Goal: Information Seeking & Learning: Learn about a topic

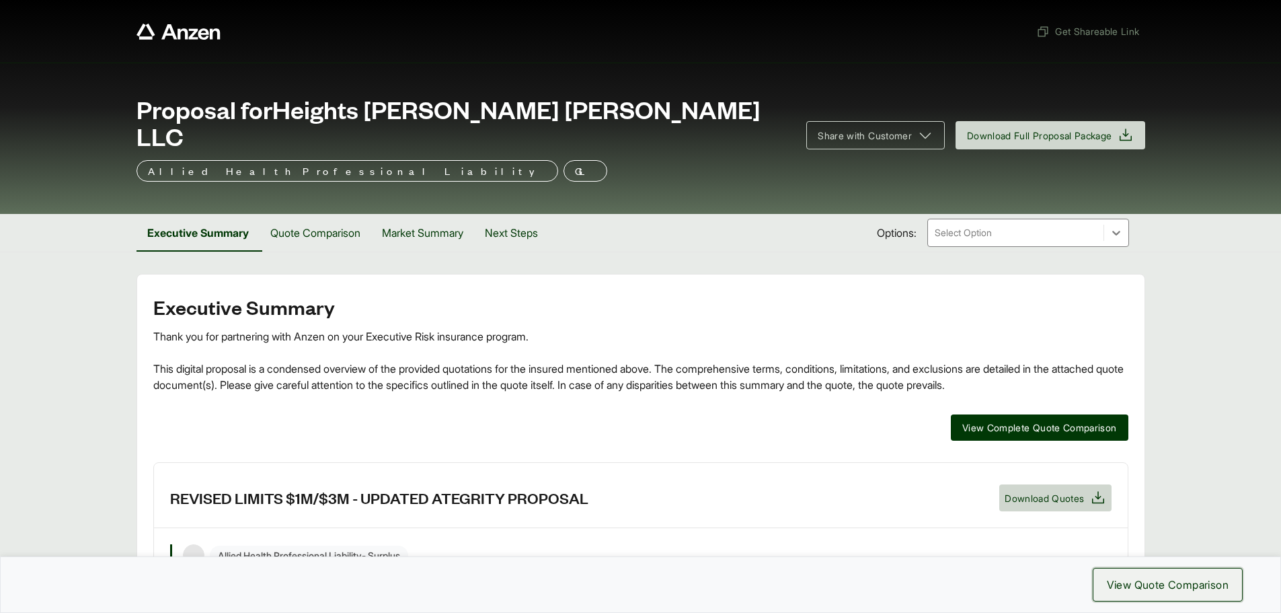
click at [1170, 580] on span "View Quote Comparison" at bounding box center [1168, 584] width 122 height 16
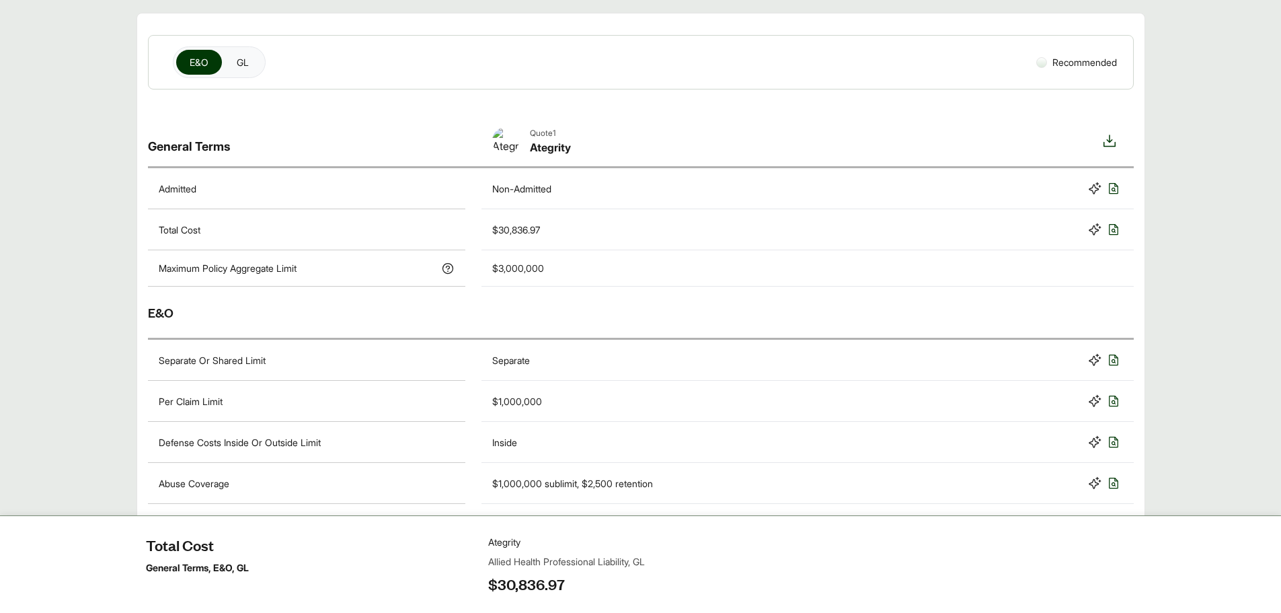
scroll to position [227, 0]
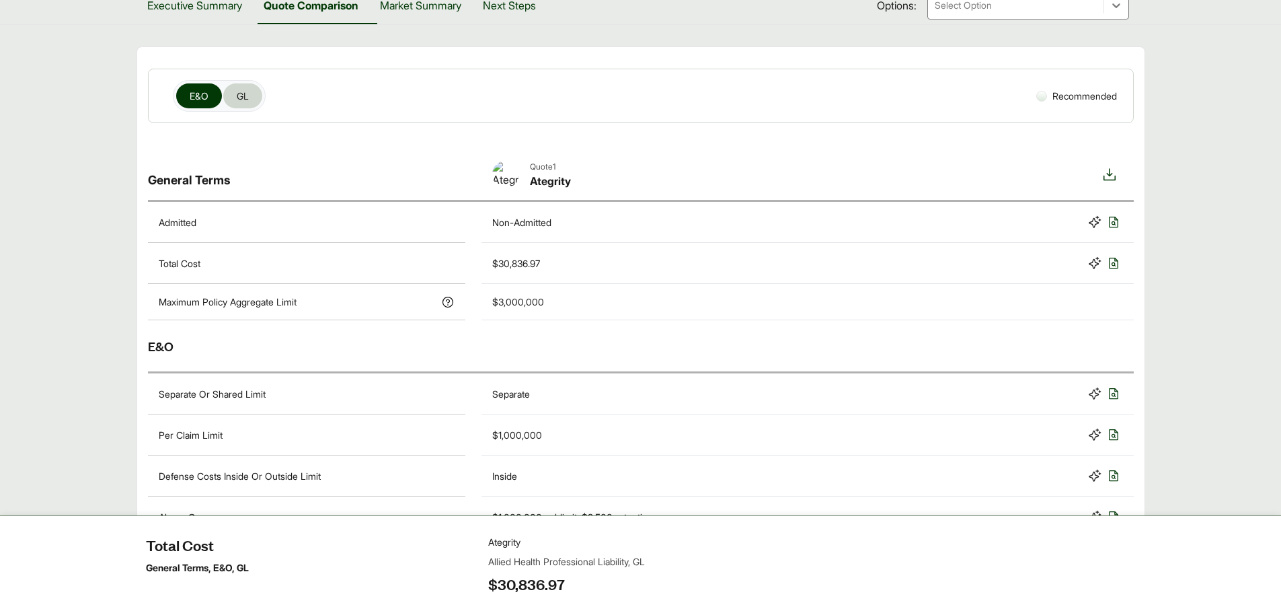
click at [246, 89] on span "GL" at bounding box center [243, 96] width 12 height 14
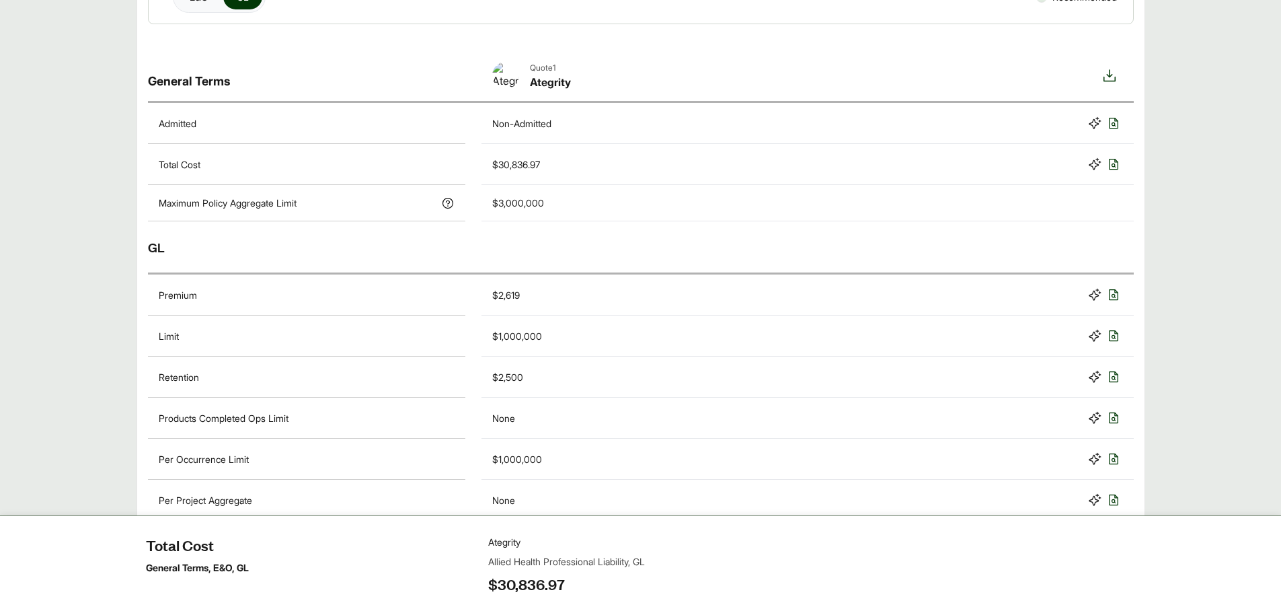
scroll to position [295, 0]
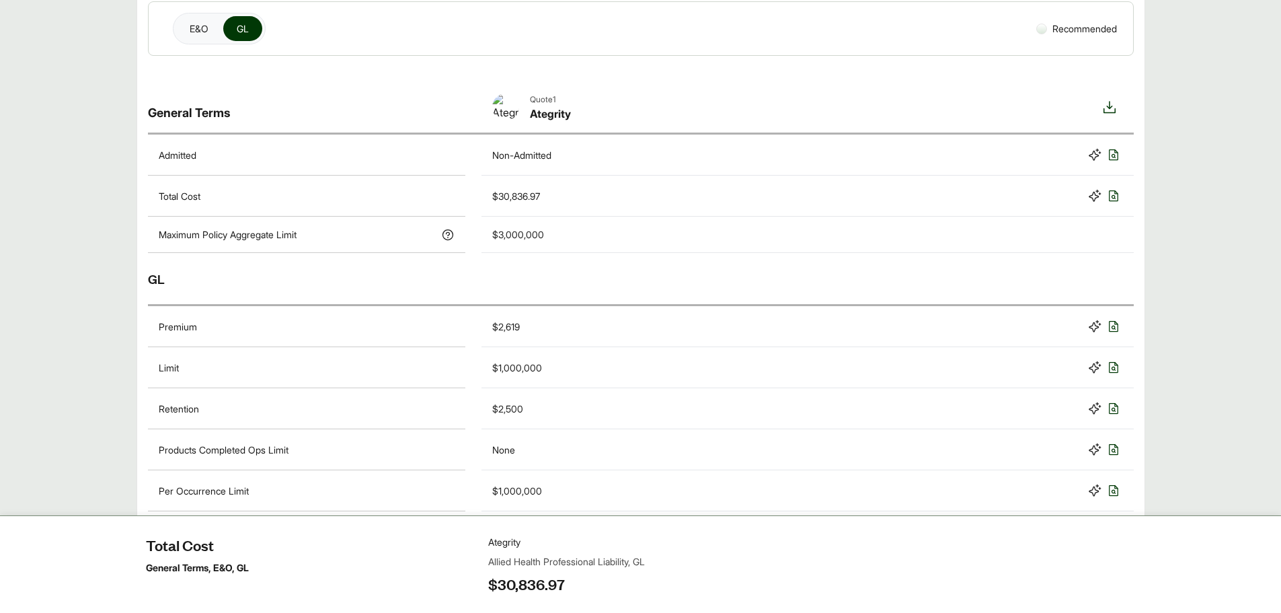
click at [448, 429] on div "Products Completed Ops Limit" at bounding box center [307, 449] width 318 height 41
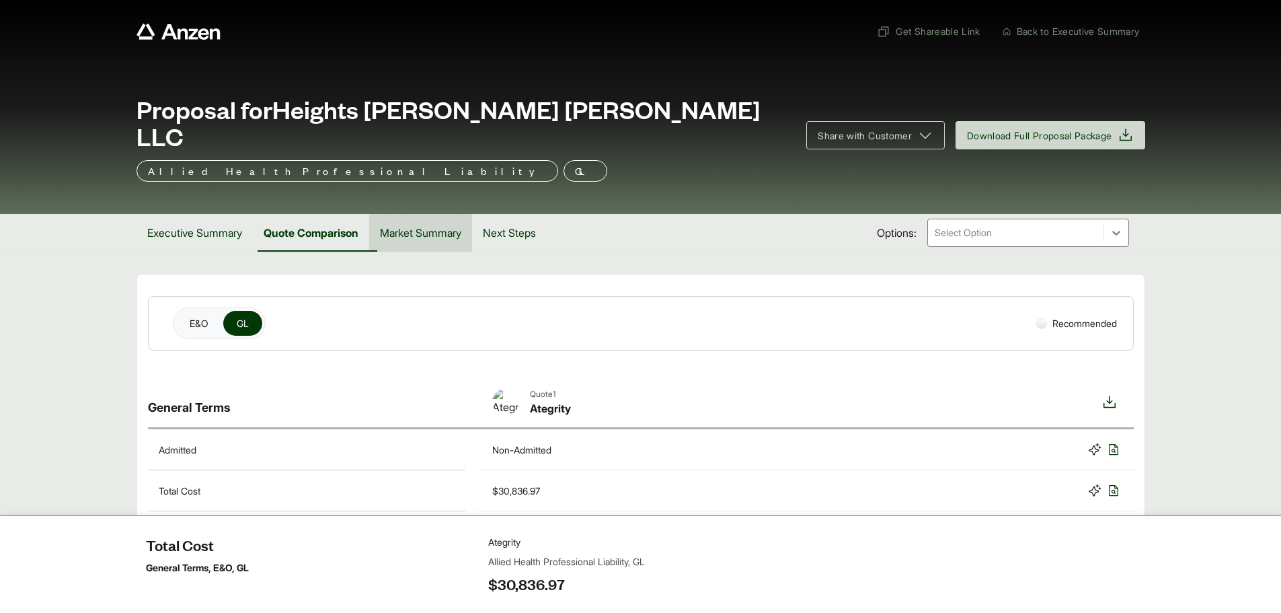
click at [458, 214] on button "Market Summary" at bounding box center [420, 233] width 103 height 38
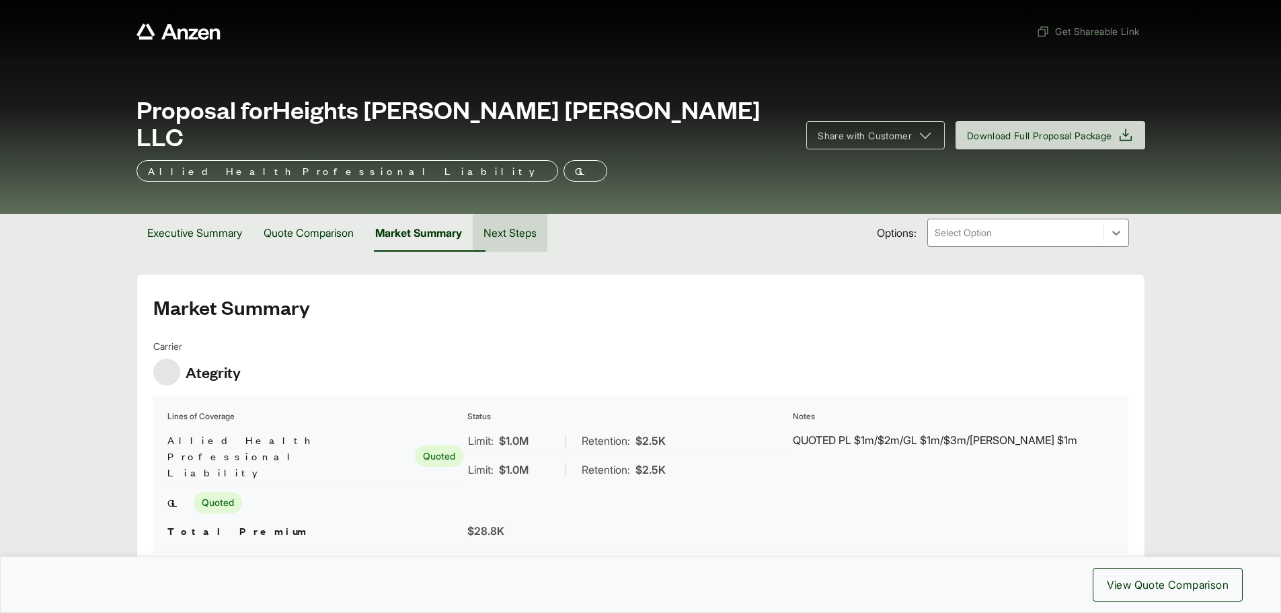
click at [519, 214] on button "Next Steps" at bounding box center [510, 233] width 75 height 38
